Goal: Task Accomplishment & Management: Use online tool/utility

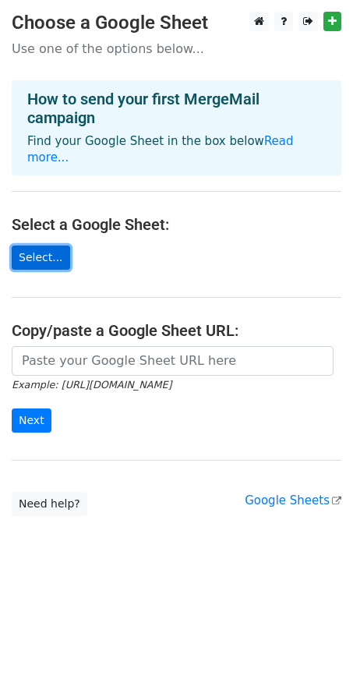
click at [34, 246] on link "Select..." at bounding box center [41, 258] width 58 height 24
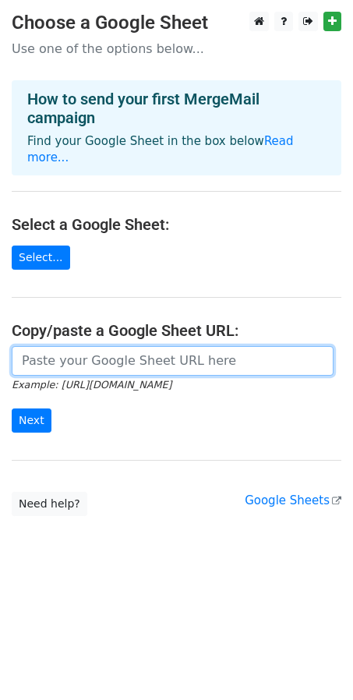
click at [118, 347] on input "url" at bounding box center [173, 361] width 322 height 30
paste input "https://docs.google.com/spreadsheets/d/1dQUUmstN6kMq6YbhFXYnNaKQc8Ed2YhdcVRq21S…"
type input "https://docs.google.com/spreadsheets/d/1dQUUmstN6kMq6YbhFXYnNaKQc8Ed2YhdcVRq21S…"
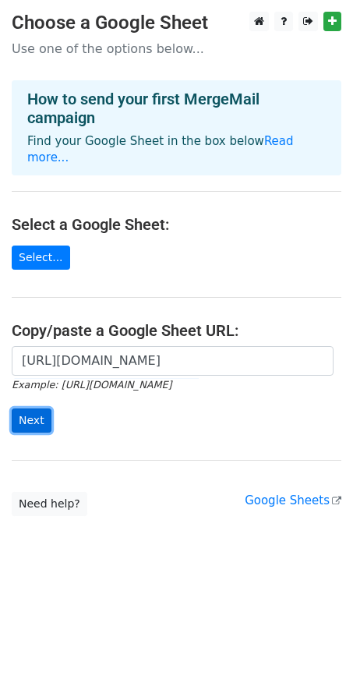
scroll to position [0, 0]
click at [33, 409] on input "Next" at bounding box center [32, 421] width 40 height 24
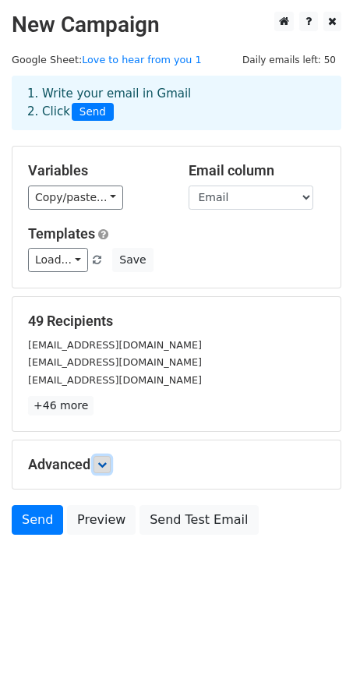
click at [106, 464] on icon at bounding box center [101, 464] width 9 height 9
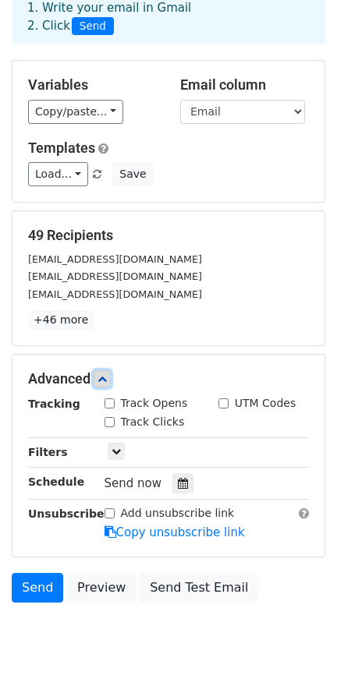
scroll to position [118, 0]
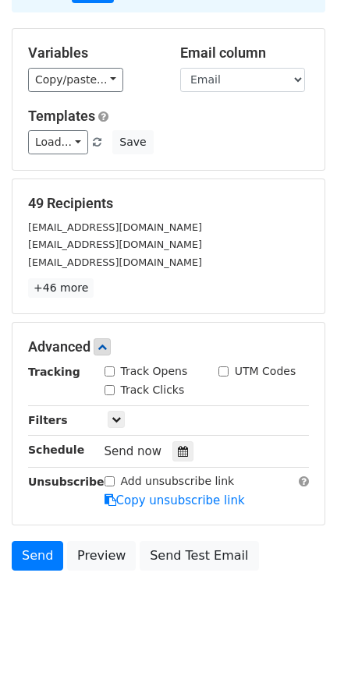
click at [106, 370] on input "Track Opens" at bounding box center [110, 372] width 10 height 10
checkbox input "true"
click at [108, 388] on input "Track Clicks" at bounding box center [110, 390] width 10 height 10
checkbox input "true"
click at [116, 416] on icon at bounding box center [116, 419] width 9 height 9
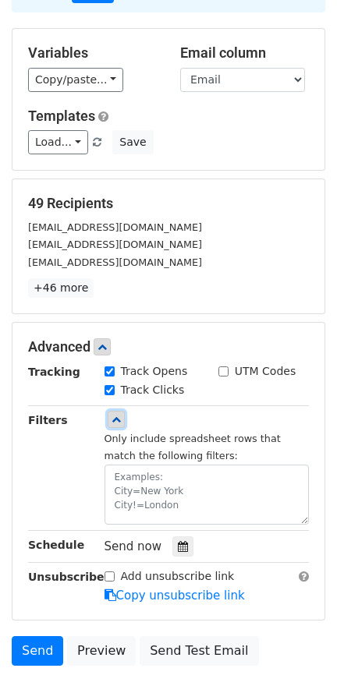
click at [116, 416] on icon at bounding box center [116, 419] width 9 height 9
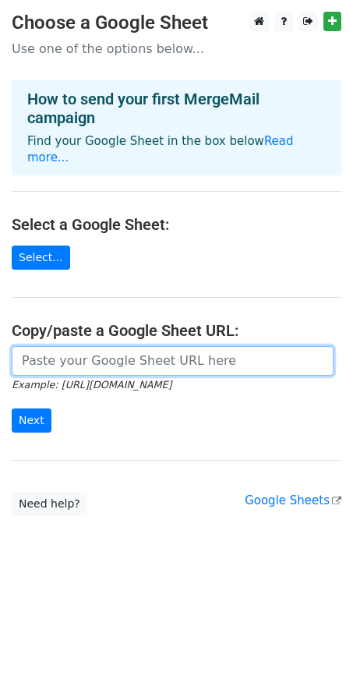
click at [133, 346] on input "url" at bounding box center [173, 361] width 322 height 30
type input "https://docs.google.com/spreadsheets/d/1dQUUmstN6kMq6YbhFXYnNaKQc8Ed2YhdcVRq21S…"
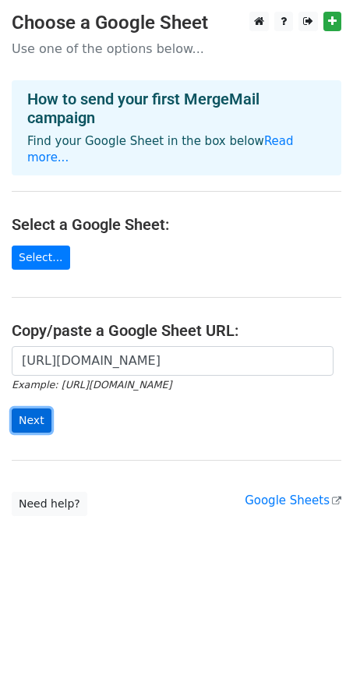
click at [24, 409] on input "Next" at bounding box center [32, 421] width 40 height 24
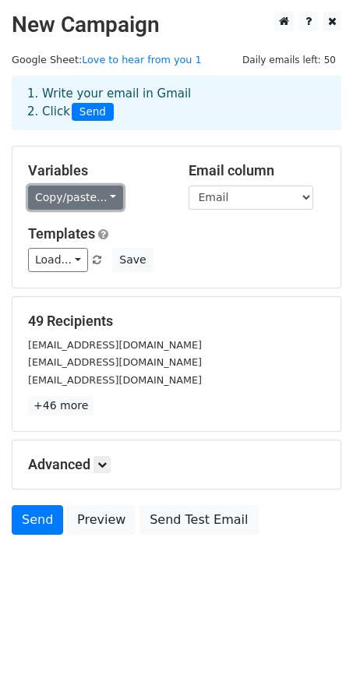
click at [107, 200] on link "Copy/paste..." at bounding box center [75, 198] width 95 height 24
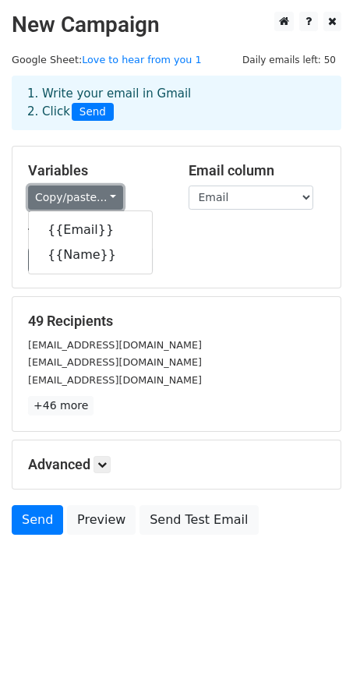
click at [107, 200] on link "Copy/paste..." at bounding box center [75, 198] width 95 height 24
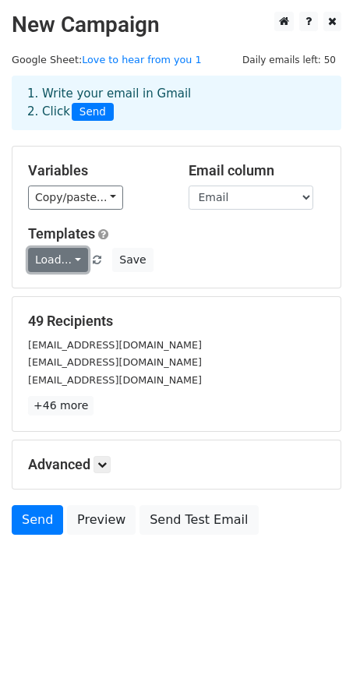
click at [72, 264] on link "Load..." at bounding box center [58, 260] width 60 height 24
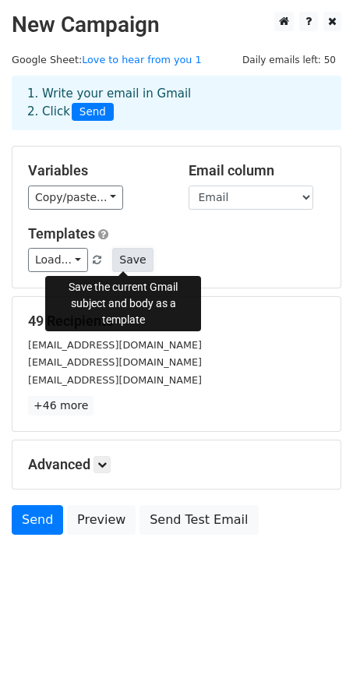
click at [122, 264] on button "Save" at bounding box center [132, 260] width 41 height 24
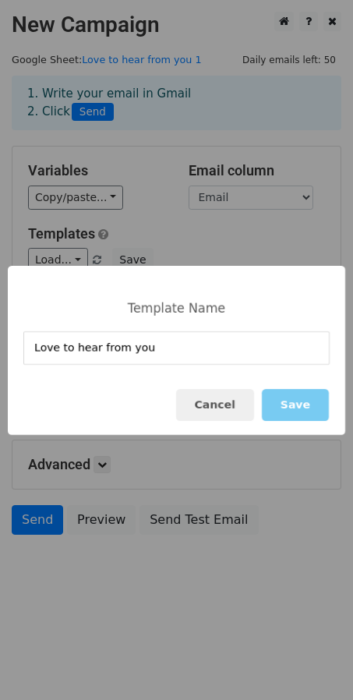
type input "Love to hear from you"
click at [297, 406] on button "Save" at bounding box center [295, 405] width 67 height 32
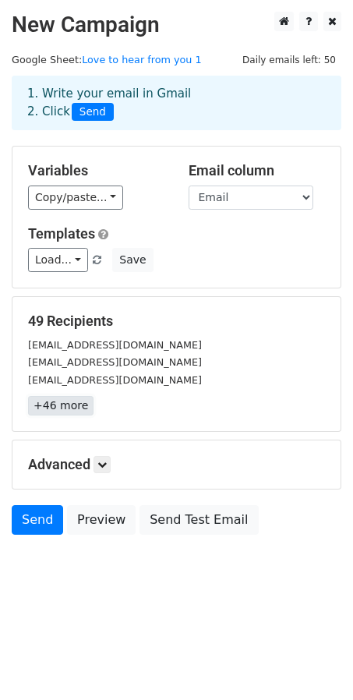
click at [67, 402] on link "+46 more" at bounding box center [61, 405] width 66 height 19
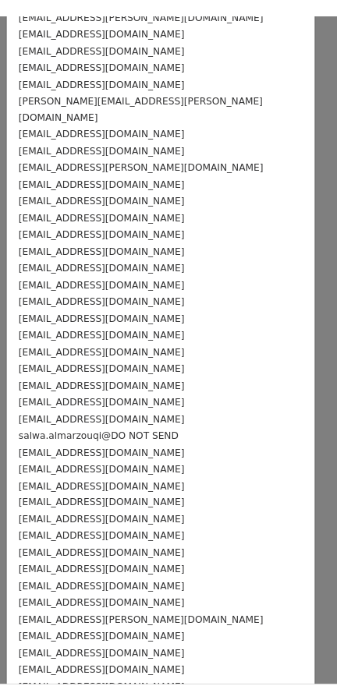
scroll to position [299, 0]
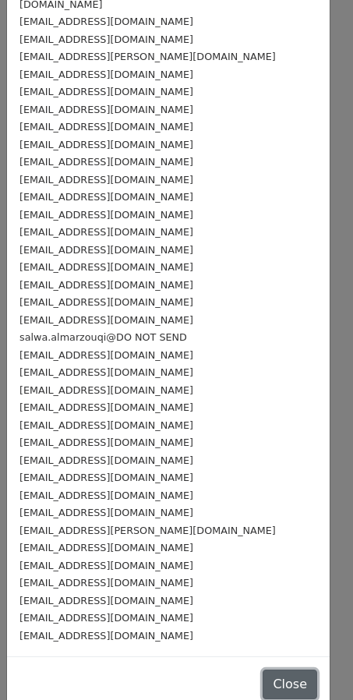
click at [274, 670] on button "Close" at bounding box center [290, 685] width 55 height 30
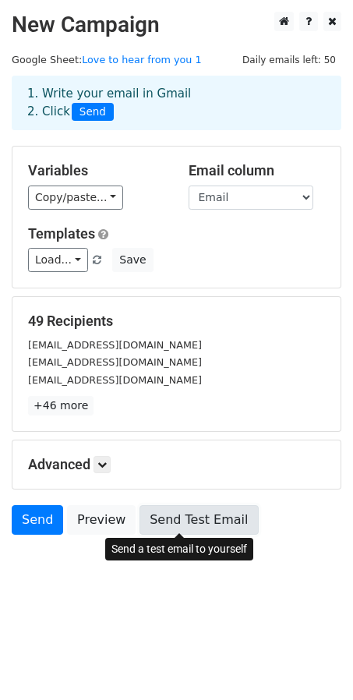
click at [161, 526] on link "Send Test Email" at bounding box center [199, 520] width 119 height 30
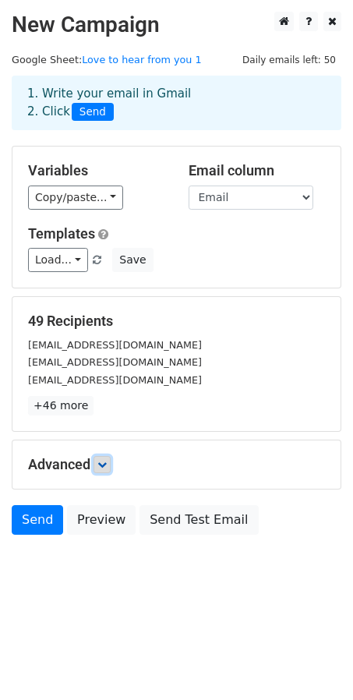
click at [107, 467] on icon at bounding box center [101, 464] width 9 height 9
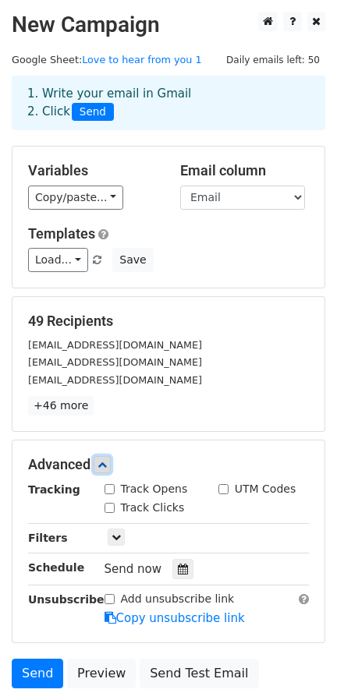
scroll to position [97, 0]
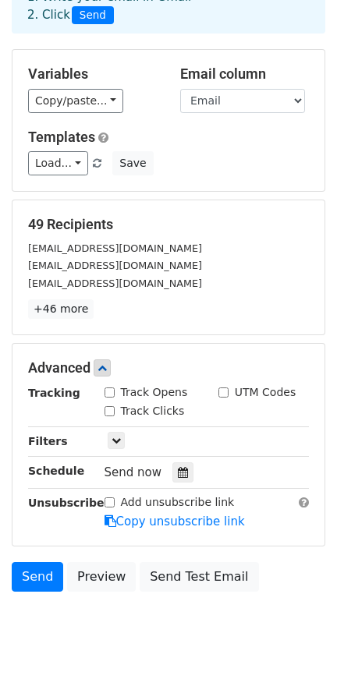
click at [110, 393] on input "Track Opens" at bounding box center [110, 393] width 10 height 10
checkbox input "true"
click at [106, 408] on input "Track Clicks" at bounding box center [110, 411] width 10 height 10
checkbox input "true"
click at [112, 438] on icon at bounding box center [116, 440] width 9 height 9
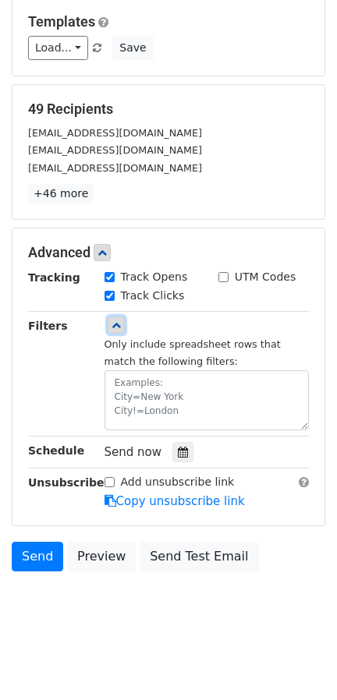
scroll to position [213, 0]
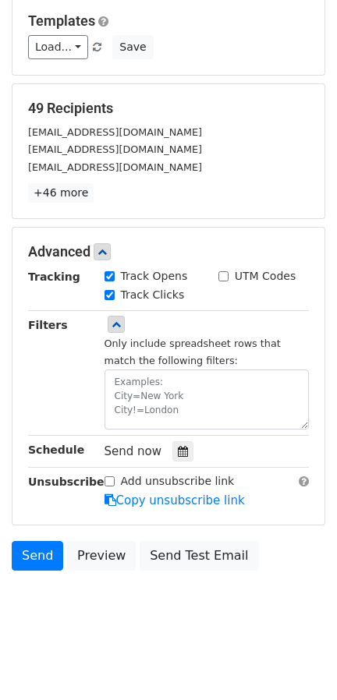
click at [108, 476] on input "Add unsubscribe link" at bounding box center [110, 481] width 10 height 10
checkbox input "true"
click at [187, 500] on link "Copy unsubscribe link" at bounding box center [175, 501] width 140 height 14
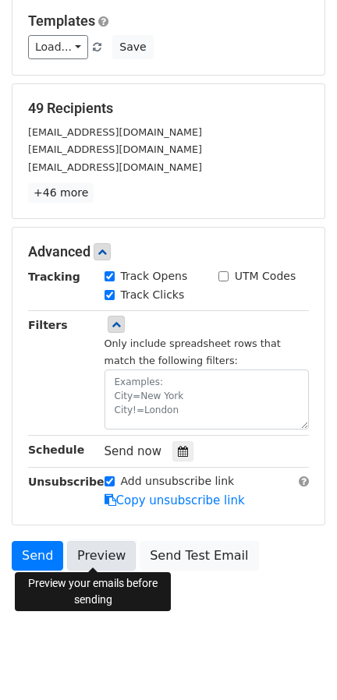
click at [102, 554] on link "Preview" at bounding box center [101, 556] width 69 height 30
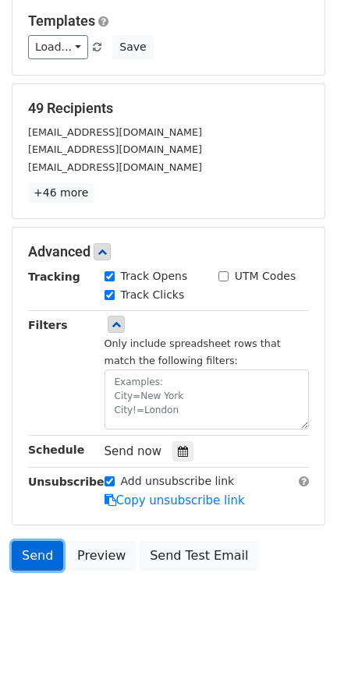
click at [44, 556] on link "Send" at bounding box center [37, 556] width 51 height 30
click at [85, 629] on body "New Campaign Daily emails left: 50 Google Sheet: Love to hear from you 1 1. Wri…" at bounding box center [168, 220] width 337 height 842
click at [32, 554] on link "Send" at bounding box center [37, 556] width 51 height 30
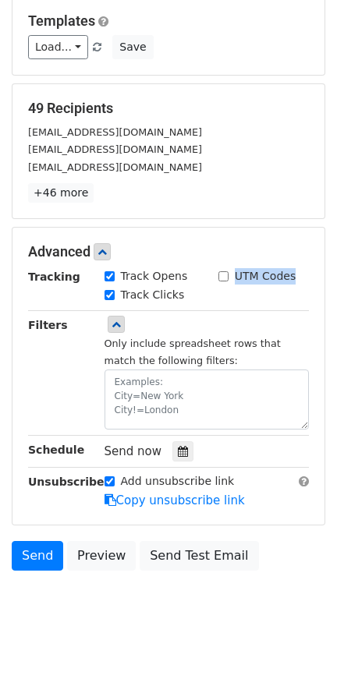
drag, startPoint x: 304, startPoint y: 280, endPoint x: 234, endPoint y: 278, distance: 70.2
click at [234, 278] on div "UTM Codes" at bounding box center [264, 277] width 114 height 19
copy label "UTM Codes"
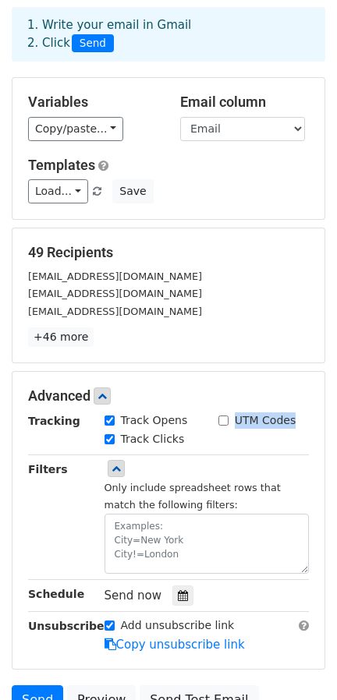
scroll to position [0, 0]
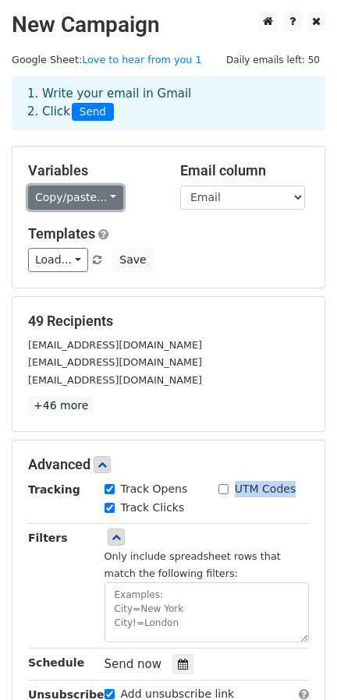
click at [99, 194] on link "Copy/paste..." at bounding box center [75, 198] width 95 height 24
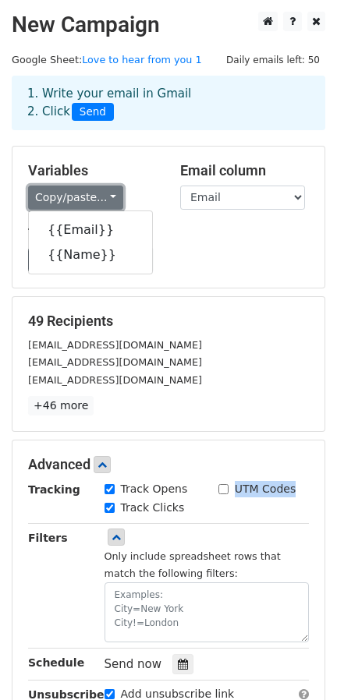
click at [99, 194] on link "Copy/paste..." at bounding box center [75, 198] width 95 height 24
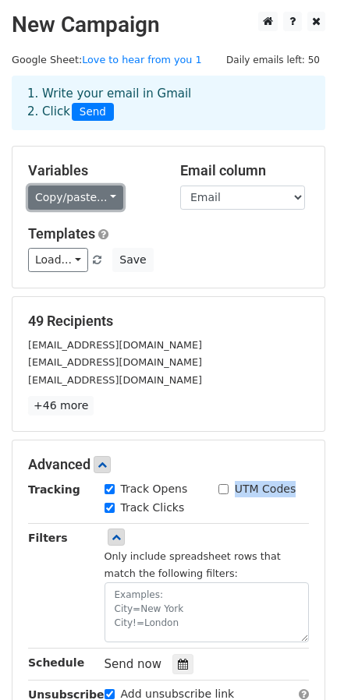
click at [86, 200] on link "Copy/paste..." at bounding box center [75, 198] width 95 height 24
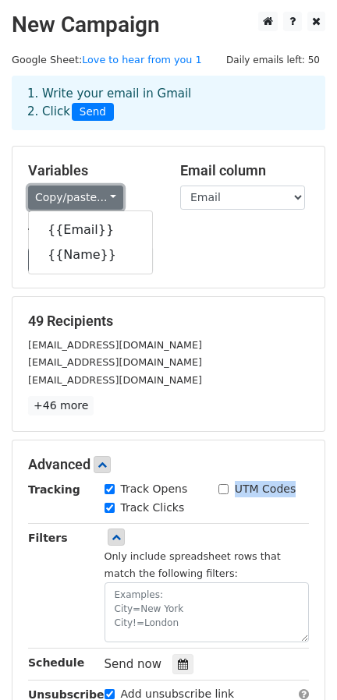
click at [86, 200] on link "Copy/paste..." at bounding box center [75, 198] width 95 height 24
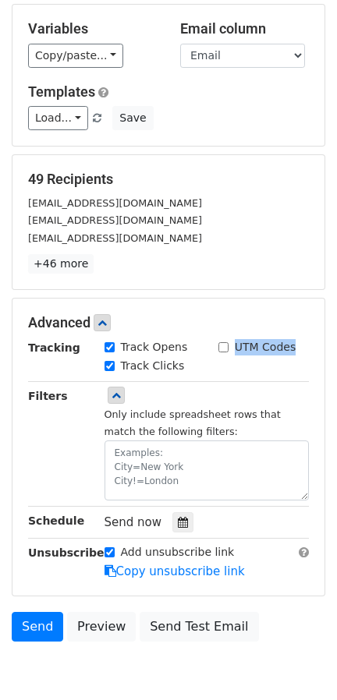
scroll to position [213, 0]
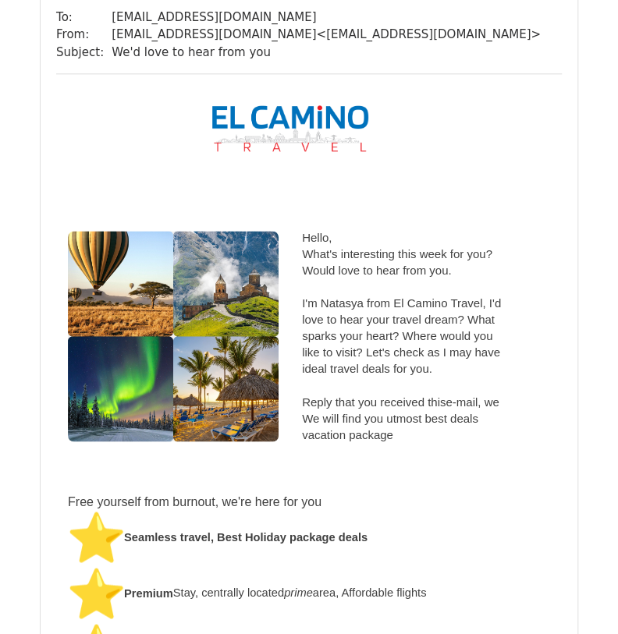
scroll to position [2496, 0]
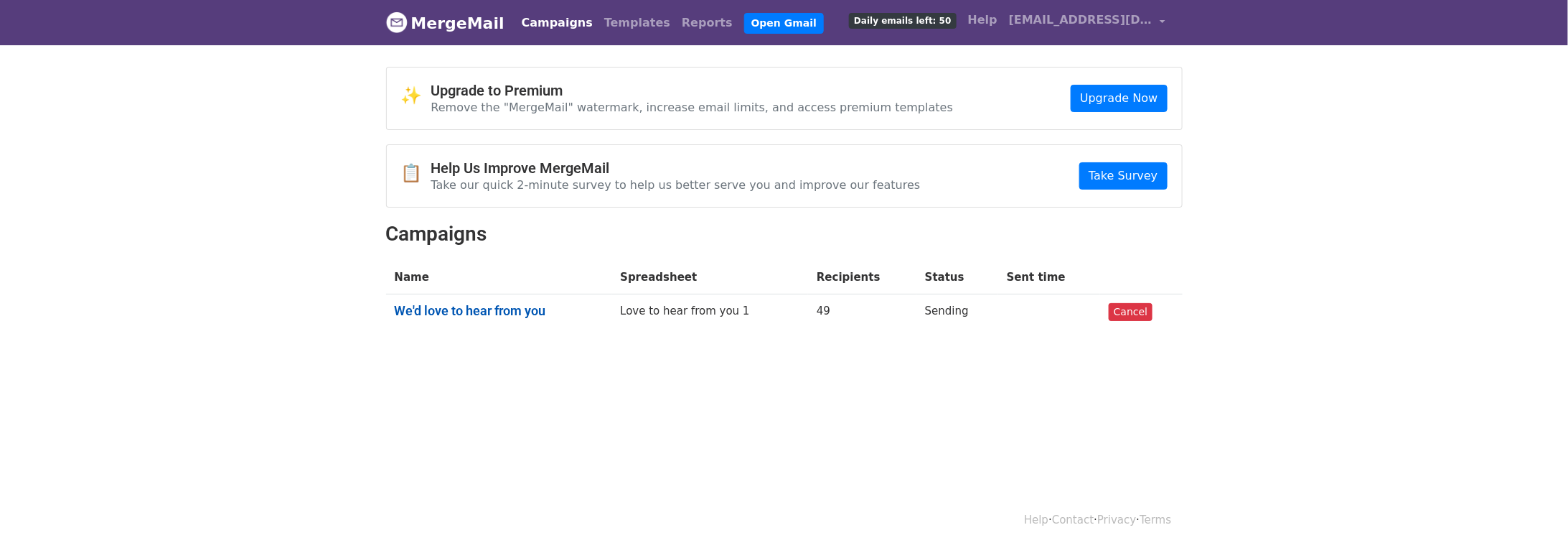
click at [502, 308] on link "We'd love to hear from you" at bounding box center [499, 310] width 209 height 16
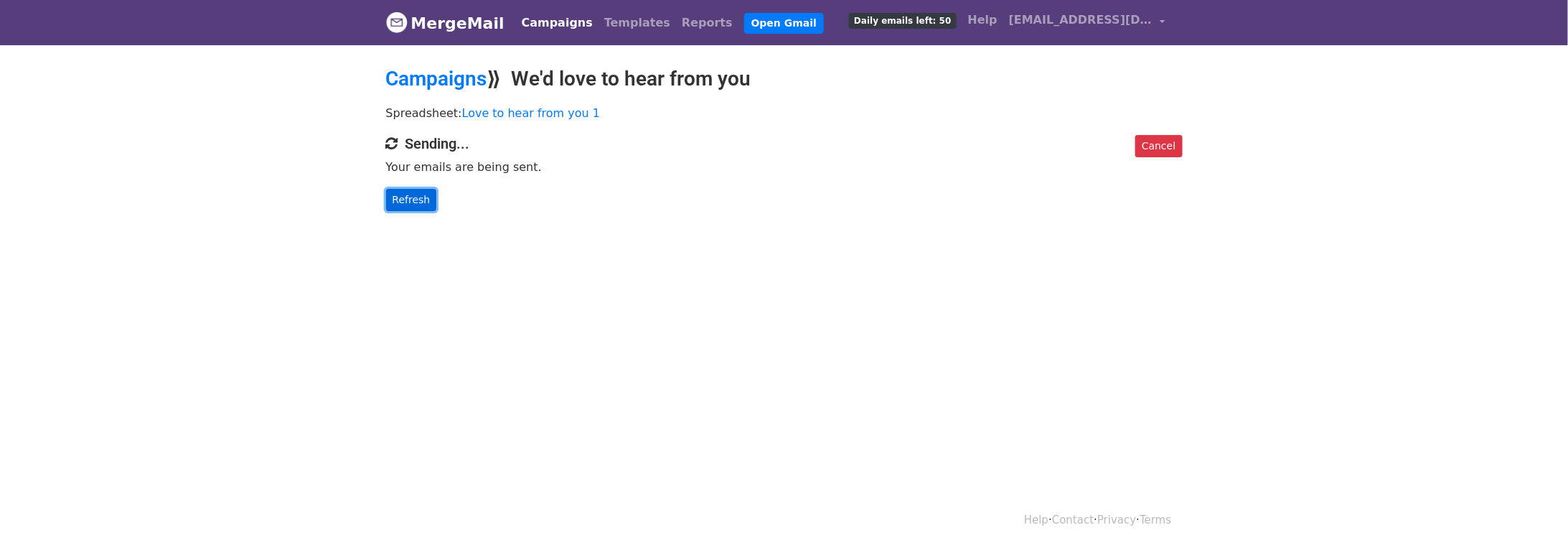
click at [407, 200] on link "Refresh" at bounding box center [411, 200] width 51 height 22
click at [409, 201] on link "Refresh" at bounding box center [411, 200] width 51 height 22
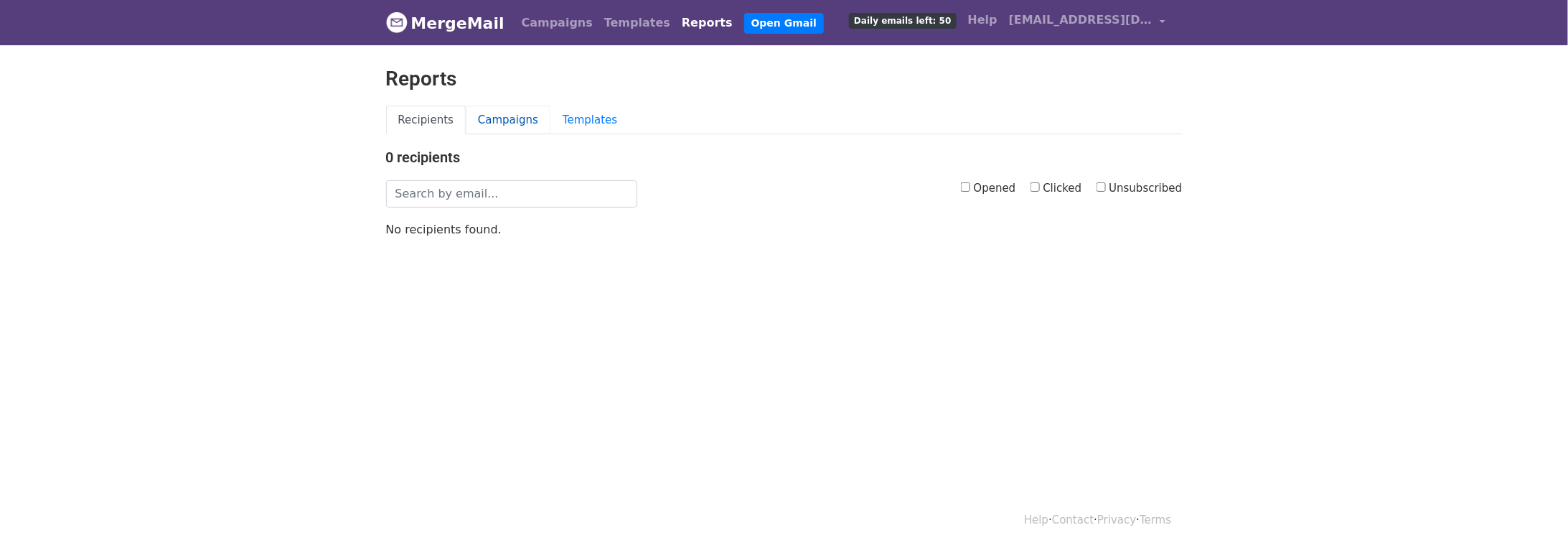
click at [513, 119] on link "Campaigns" at bounding box center [508, 121] width 85 height 29
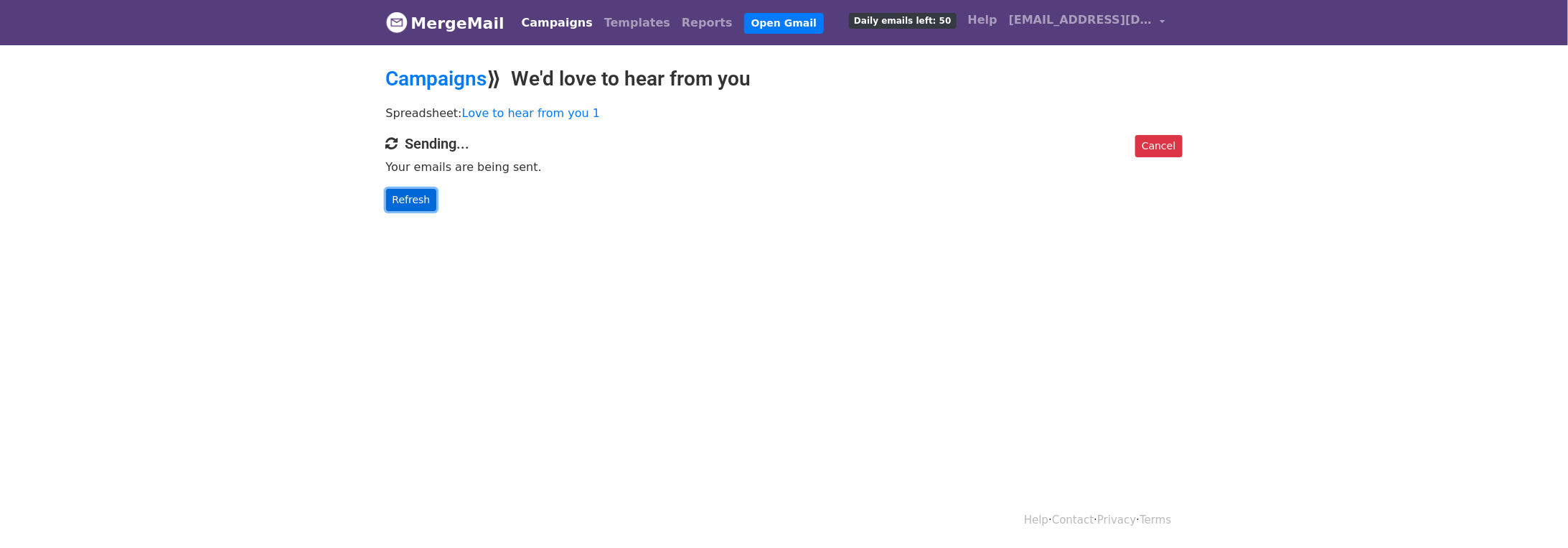
click at [416, 194] on link "Refresh" at bounding box center [411, 200] width 51 height 22
click at [399, 193] on link "Refresh" at bounding box center [411, 200] width 51 height 22
click at [418, 197] on link "Refresh" at bounding box center [411, 200] width 51 height 22
click at [421, 197] on link "Refresh" at bounding box center [411, 200] width 51 height 22
